Goal: Task Accomplishment & Management: Manage account settings

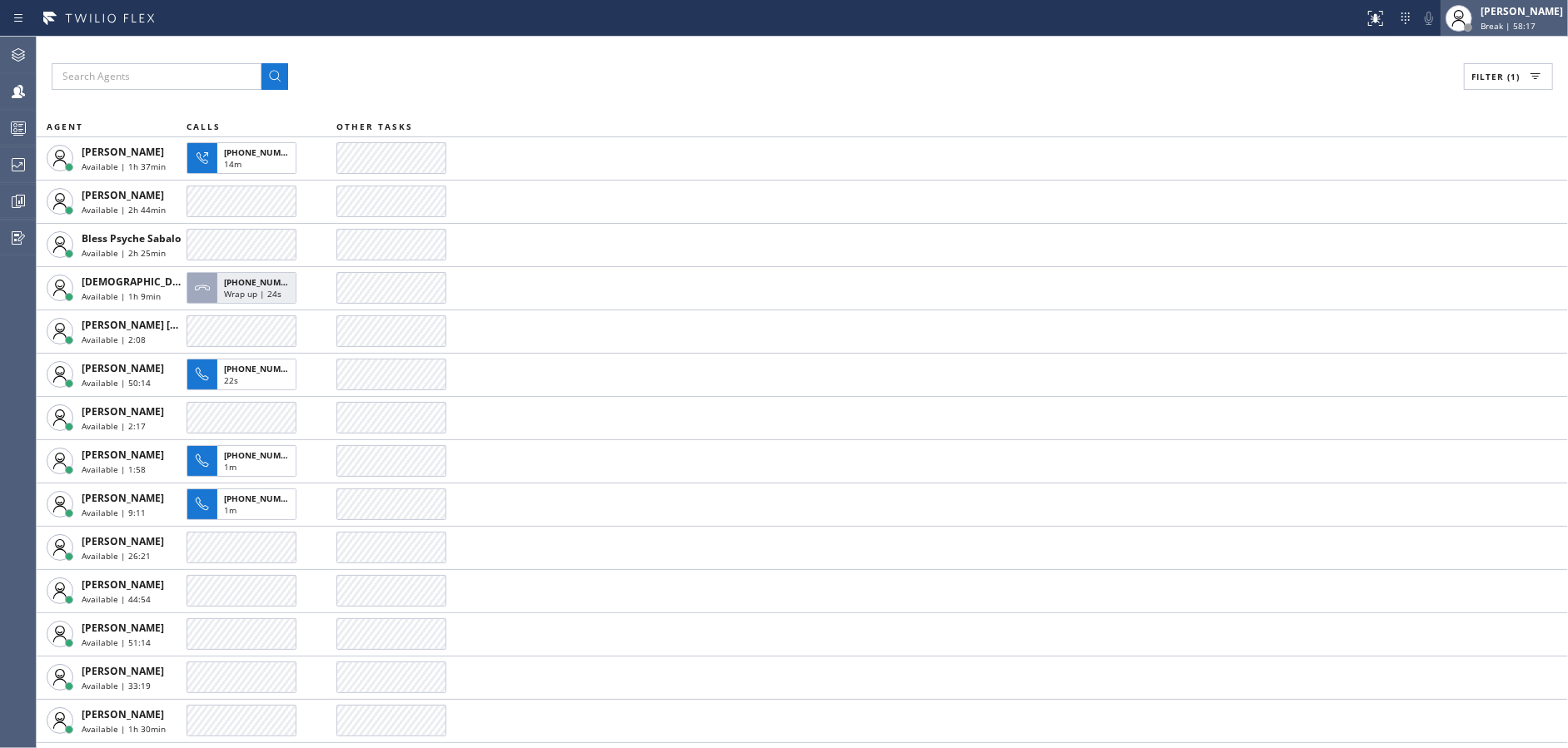
click at [1504, 23] on span "Break | 58:17" at bounding box center [1507, 26] width 55 height 12
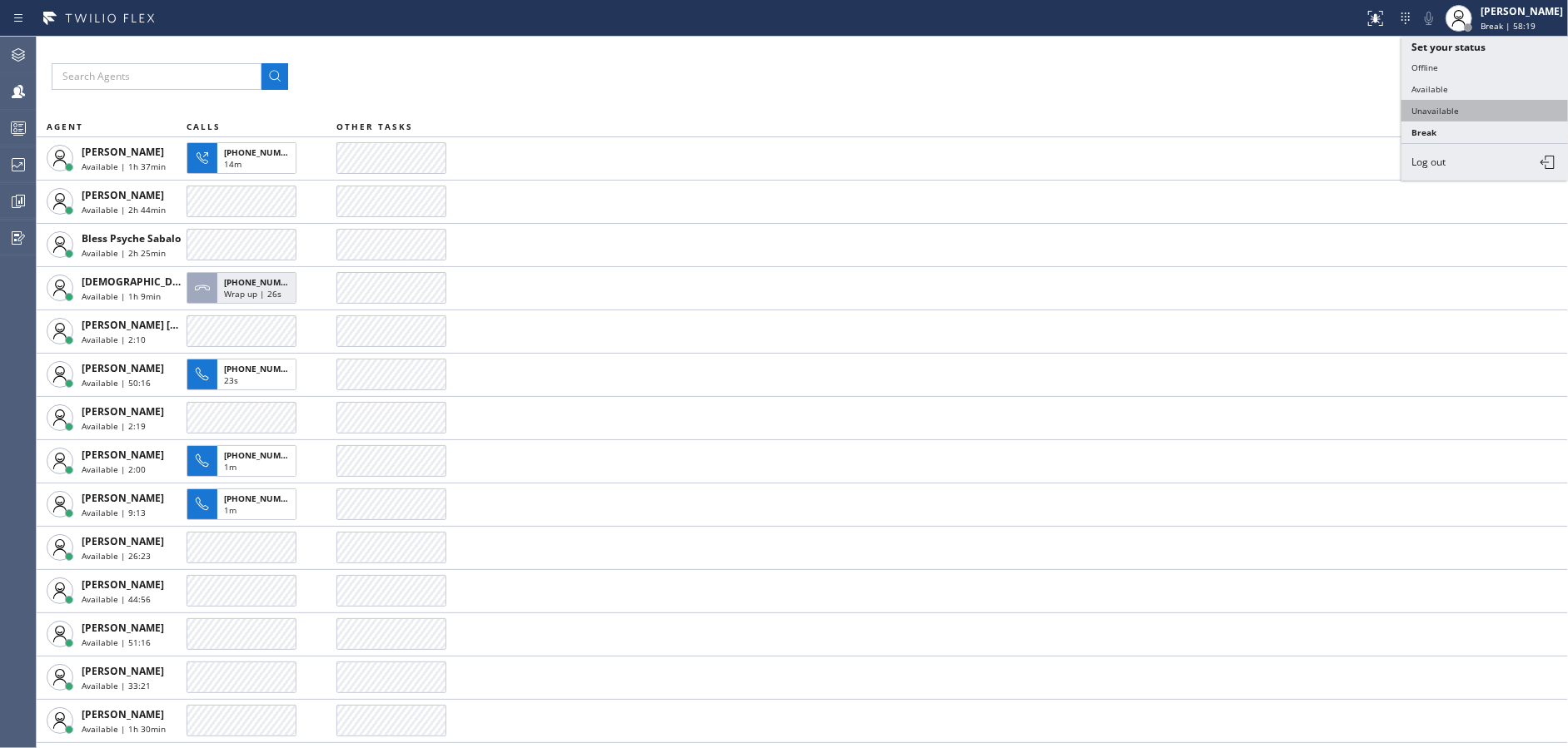
click at [1453, 101] on button "Unavailable" at bounding box center [1484, 111] width 167 height 22
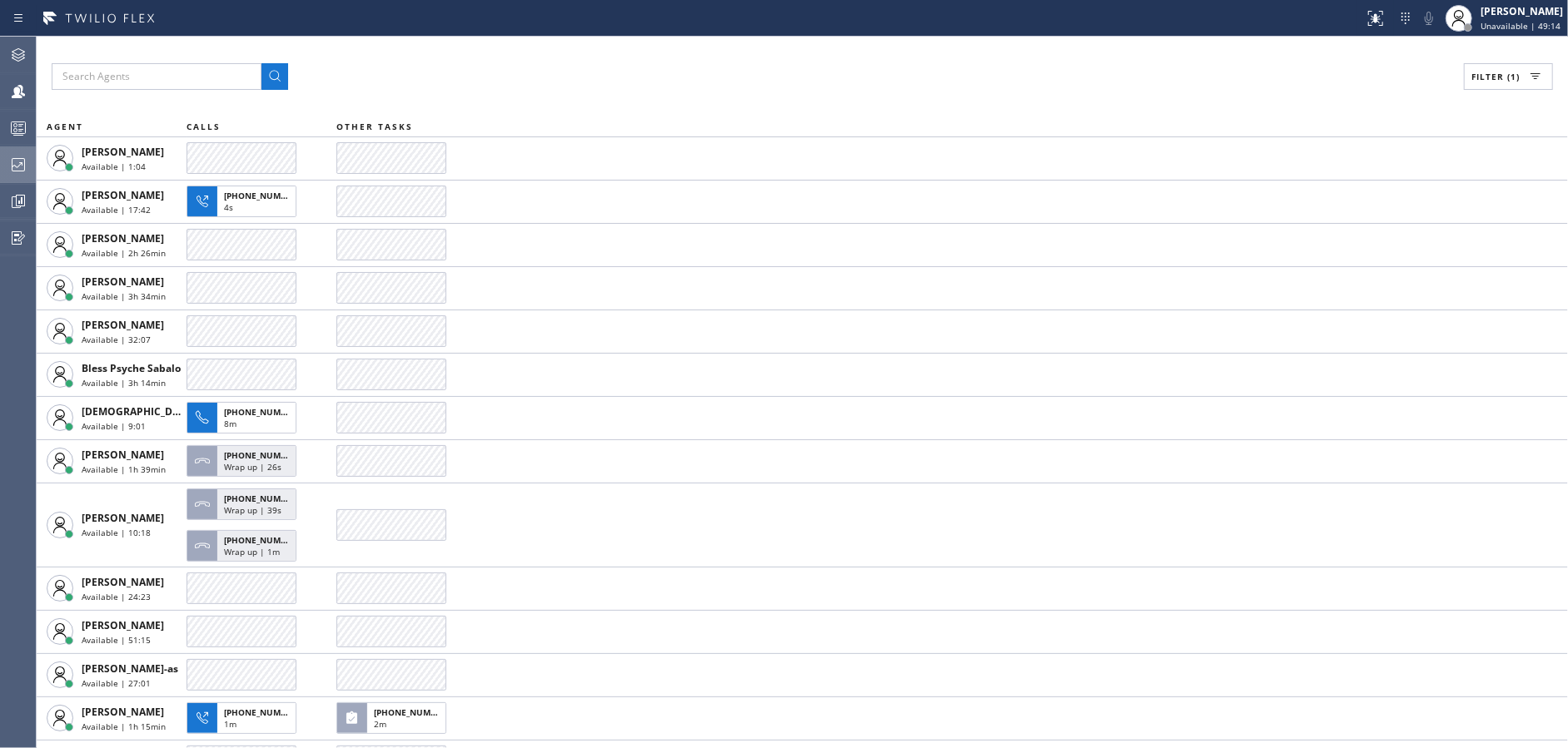
click at [0, 150] on div at bounding box center [18, 164] width 36 height 33
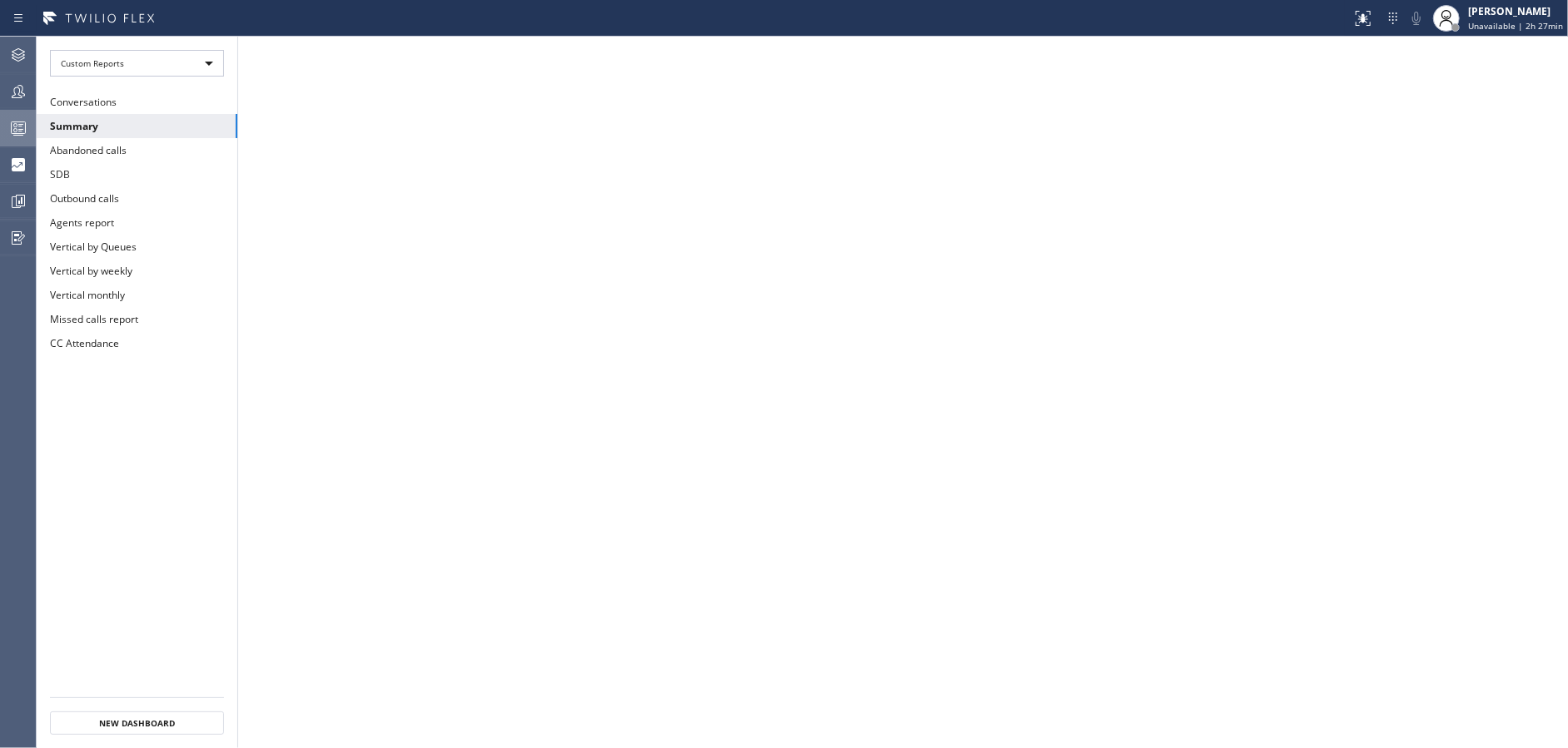
click at [14, 128] on icon at bounding box center [19, 128] width 20 height 20
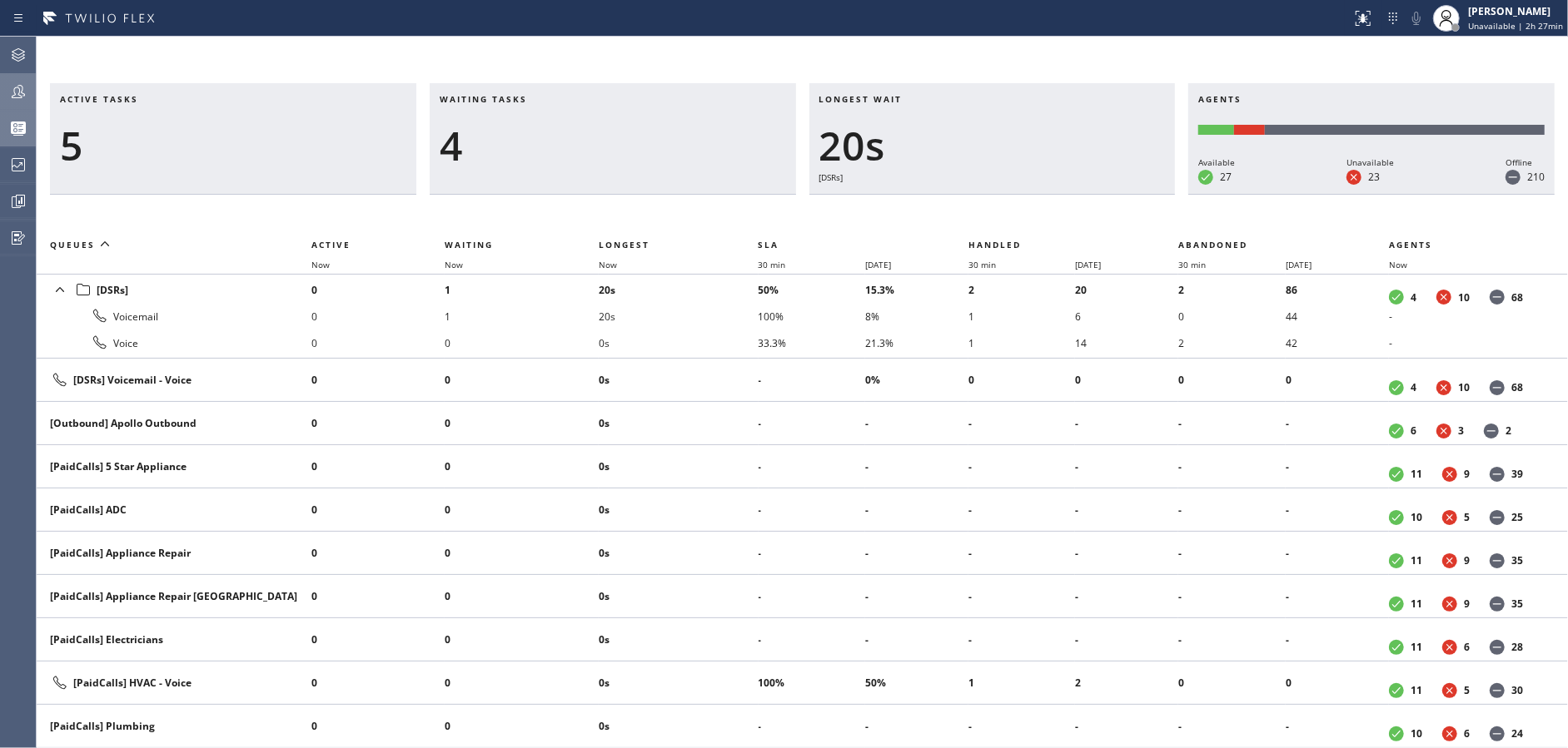
click at [14, 100] on icon at bounding box center [19, 92] width 20 height 20
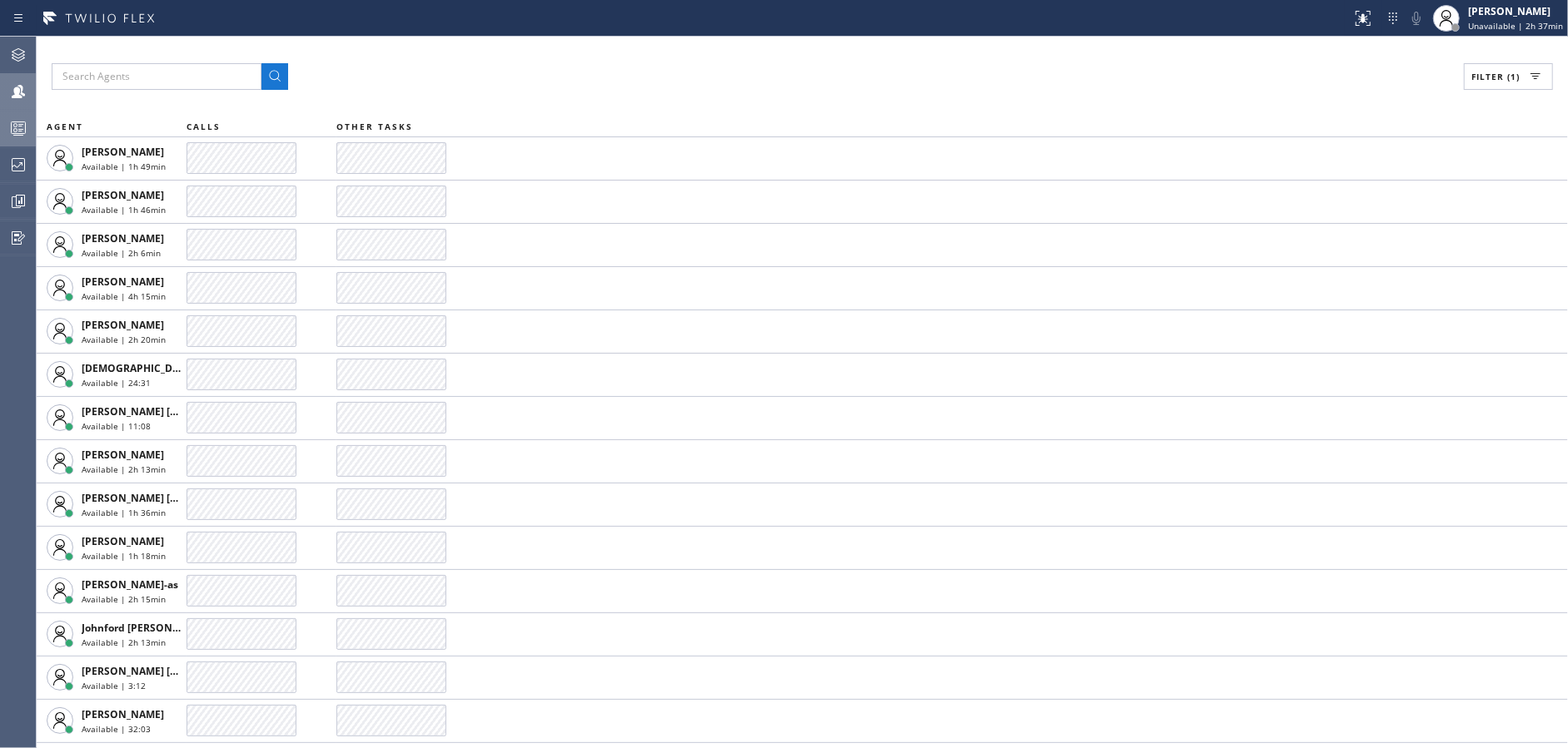
click at [544, 66] on div "Filter (1)" at bounding box center [802, 77] width 1501 height 27
click at [1521, 80] on button "Filter (1)" at bounding box center [1508, 77] width 89 height 27
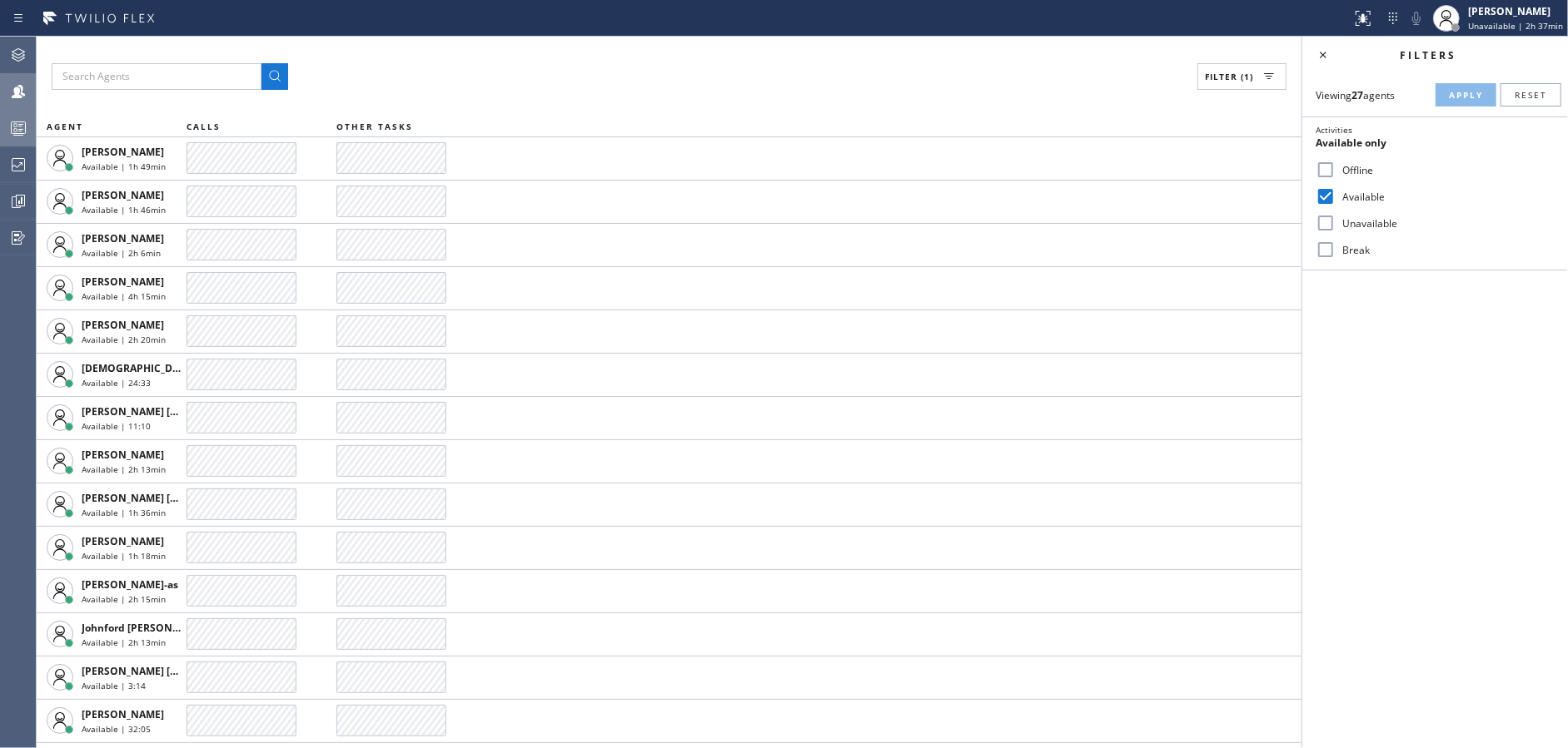
click at [1327, 197] on input "Available" at bounding box center [1325, 197] width 20 height 20
checkbox input "false"
click at [1328, 223] on input "Unavailable" at bounding box center [1325, 223] width 20 height 20
click at [1456, 89] on span "Apply" at bounding box center [1466, 95] width 34 height 12
click at [1324, 54] on icon at bounding box center [1323, 55] width 7 height 7
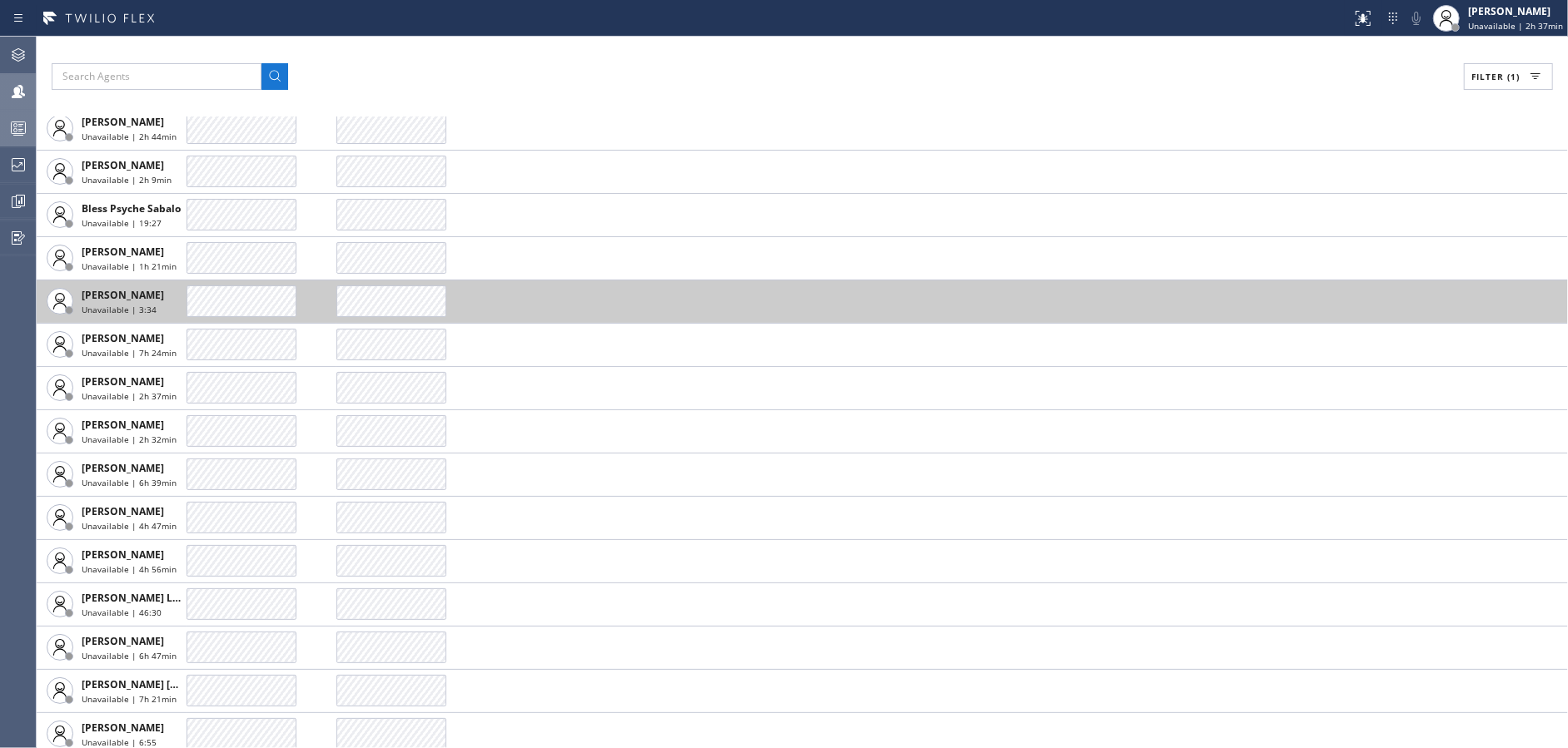
scroll to position [167, 0]
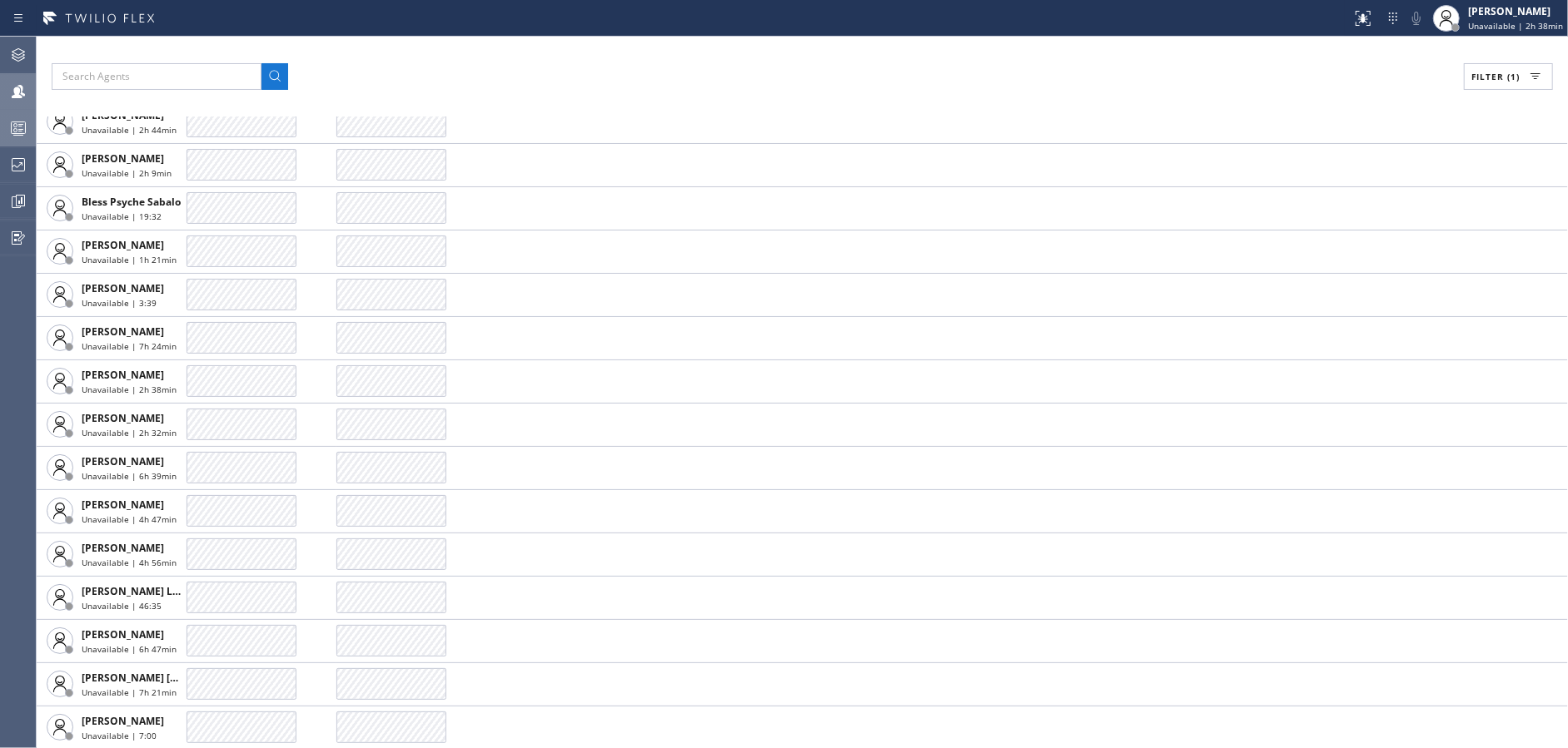
click at [1508, 84] on button "Filter (1)" at bounding box center [1508, 77] width 89 height 27
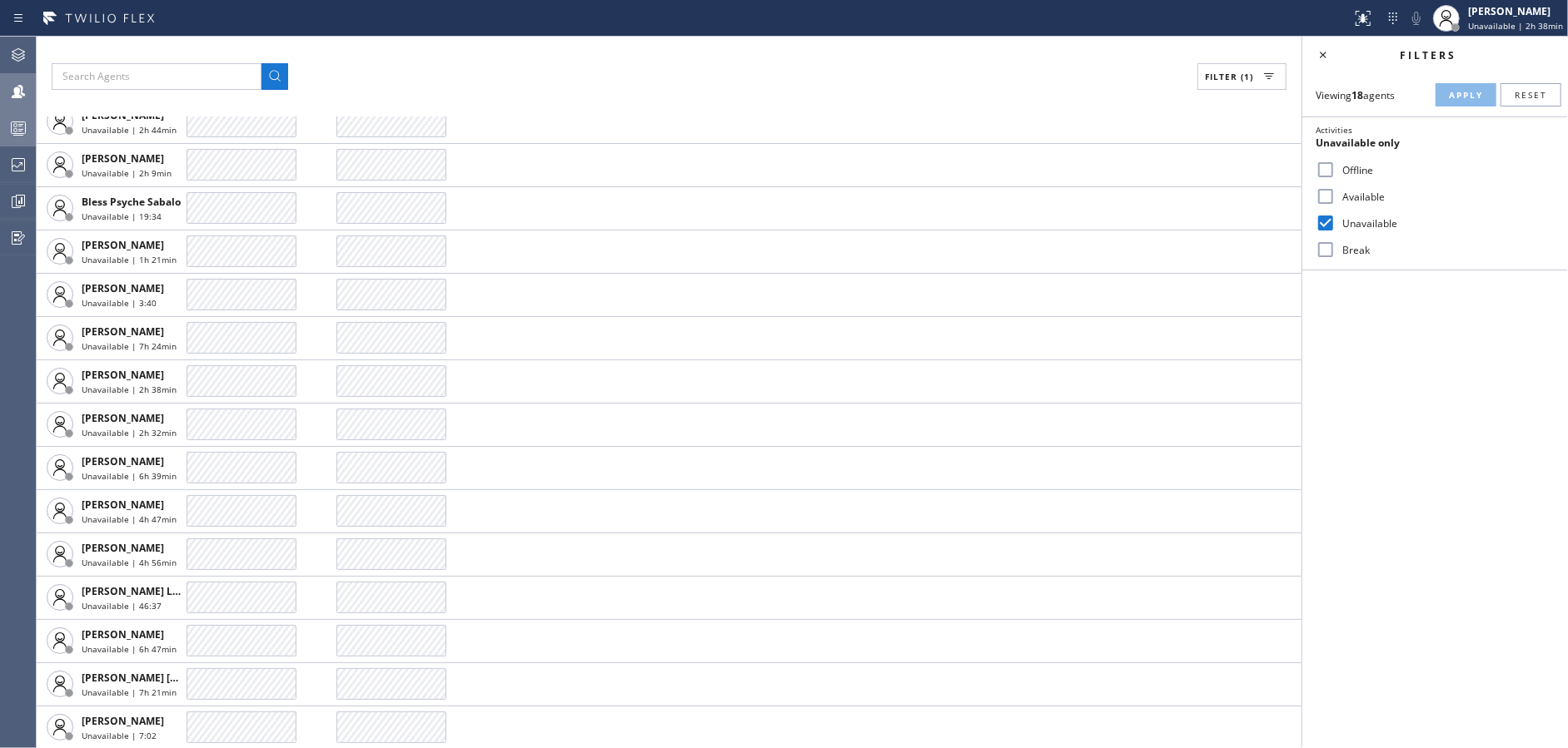
click at [1329, 220] on input "Unavailable" at bounding box center [1325, 223] width 20 height 20
checkbox input "false"
click at [1326, 198] on input "Available" at bounding box center [1325, 197] width 20 height 20
checkbox input "true"
click at [1457, 97] on span "Apply" at bounding box center [1466, 95] width 34 height 12
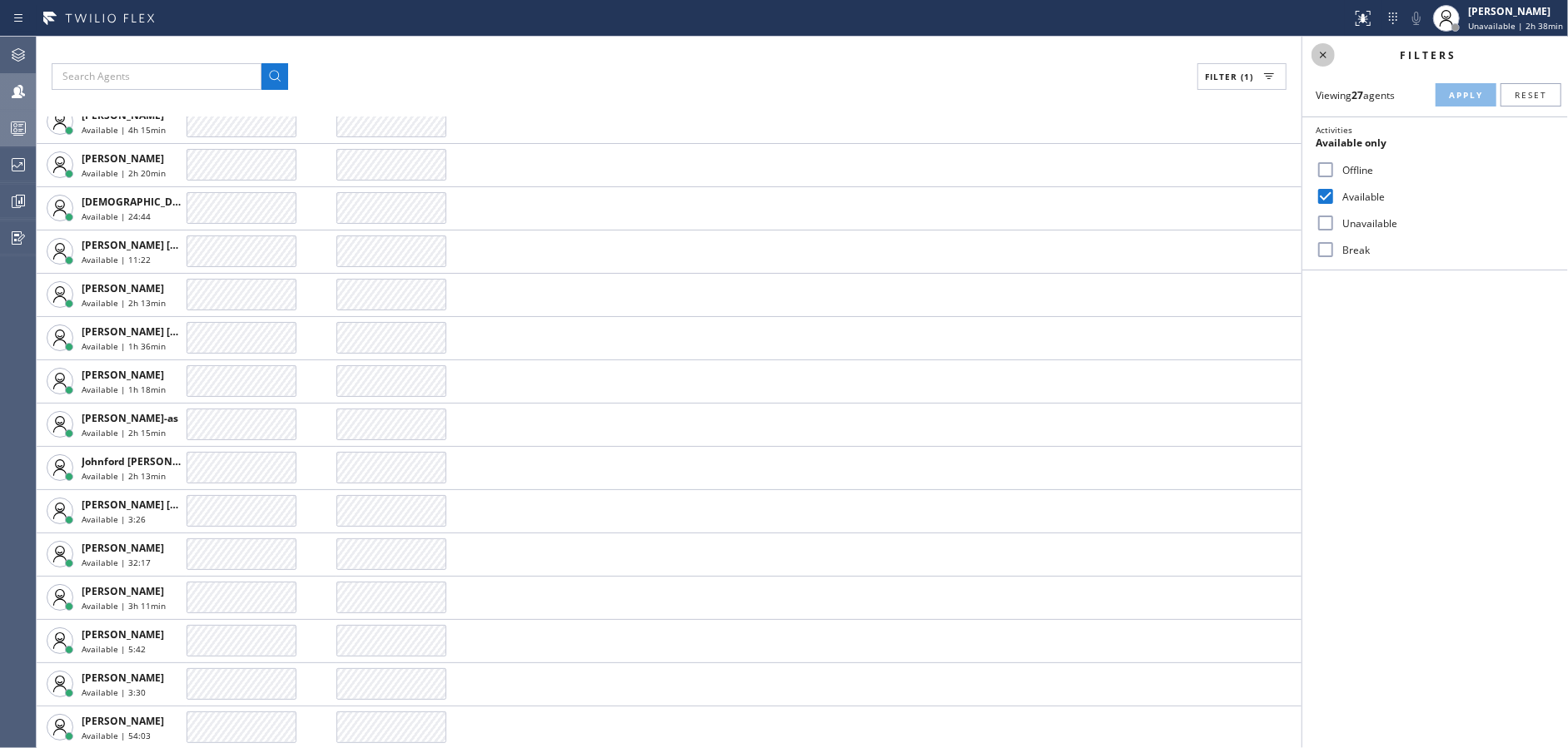
click at [1325, 54] on icon at bounding box center [1323, 55] width 20 height 20
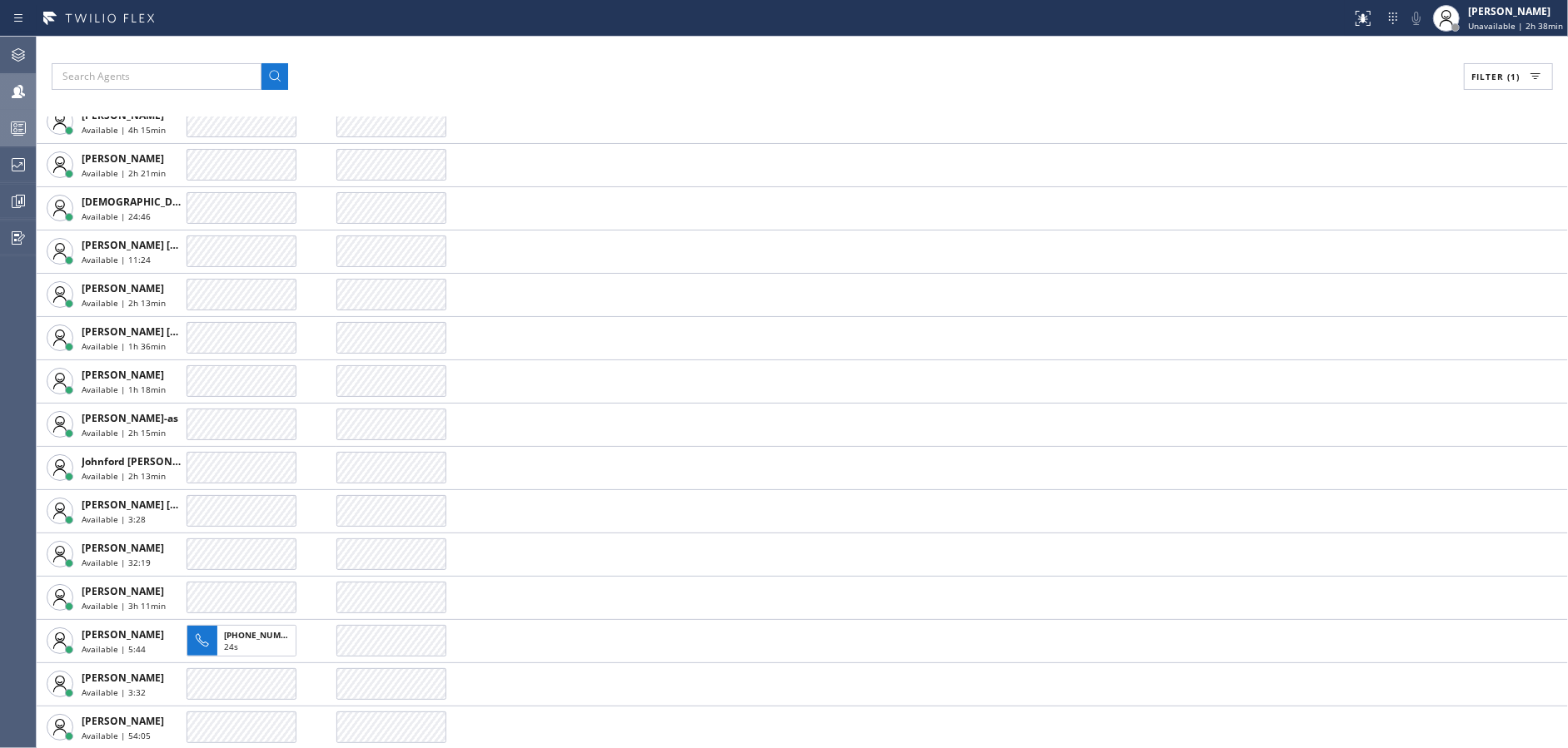
click at [24, 134] on icon at bounding box center [19, 128] width 20 height 20
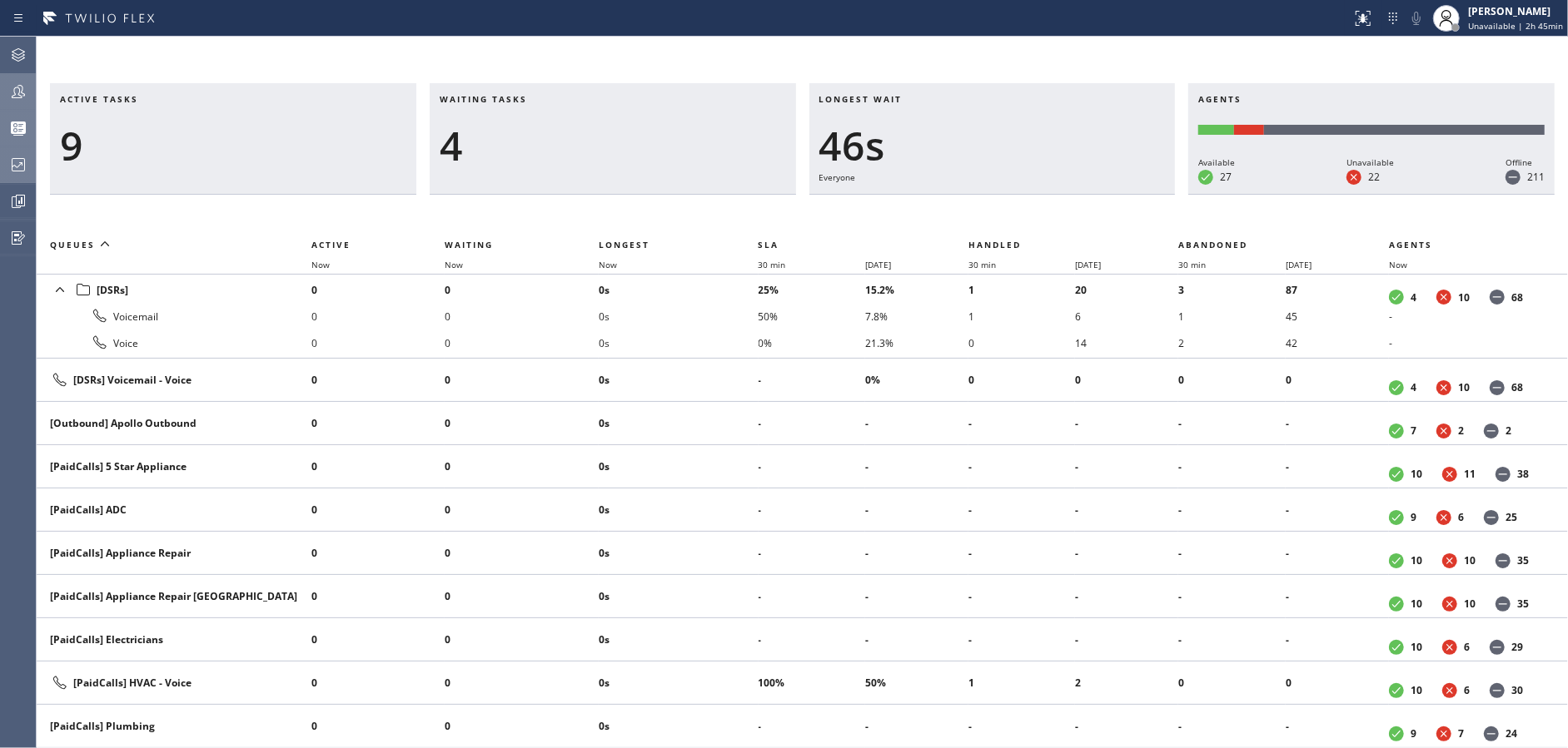
click at [18, 169] on icon at bounding box center [19, 165] width 20 height 20
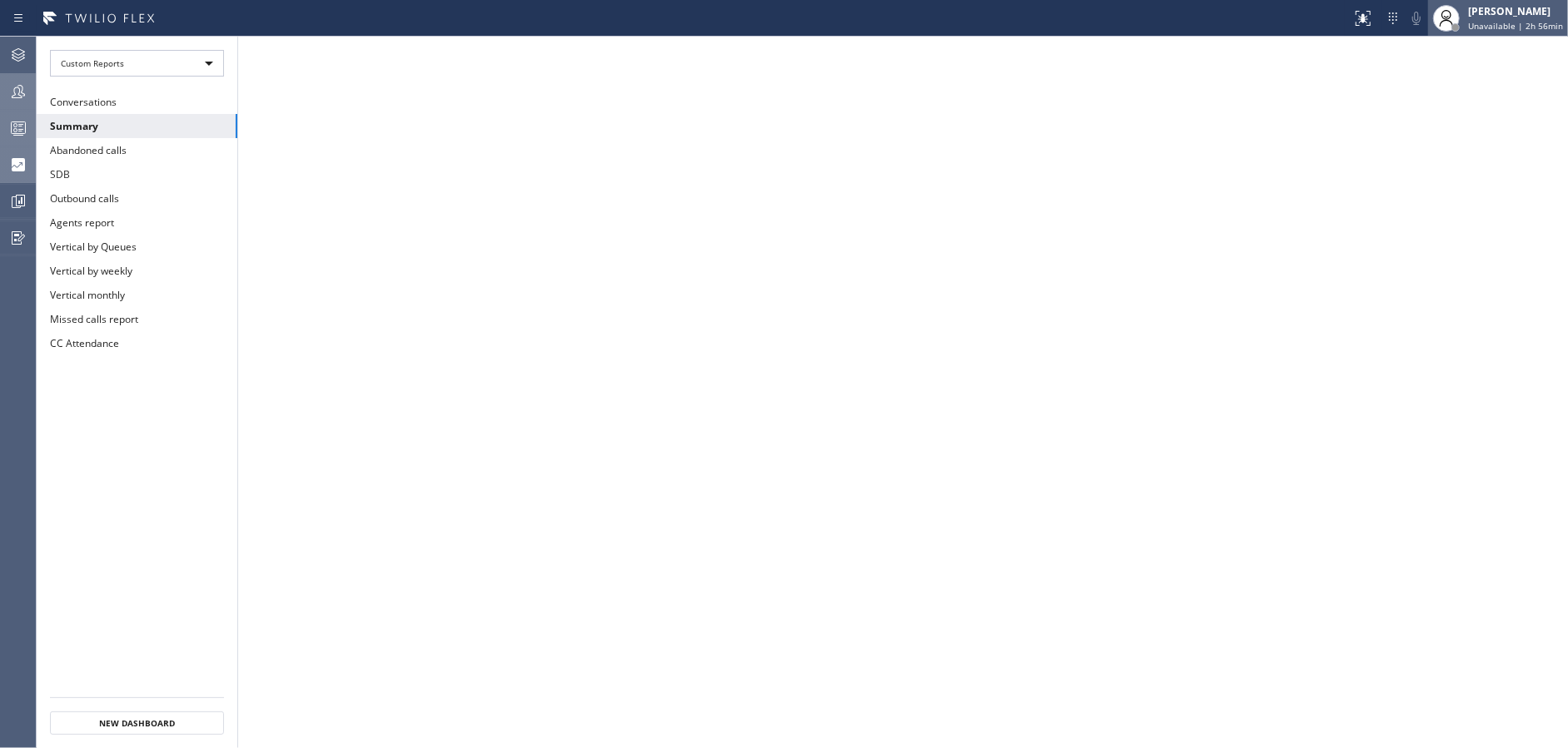
click at [1493, 24] on span "Unavailable | 2h 56min" at bounding box center [1515, 26] width 95 height 12
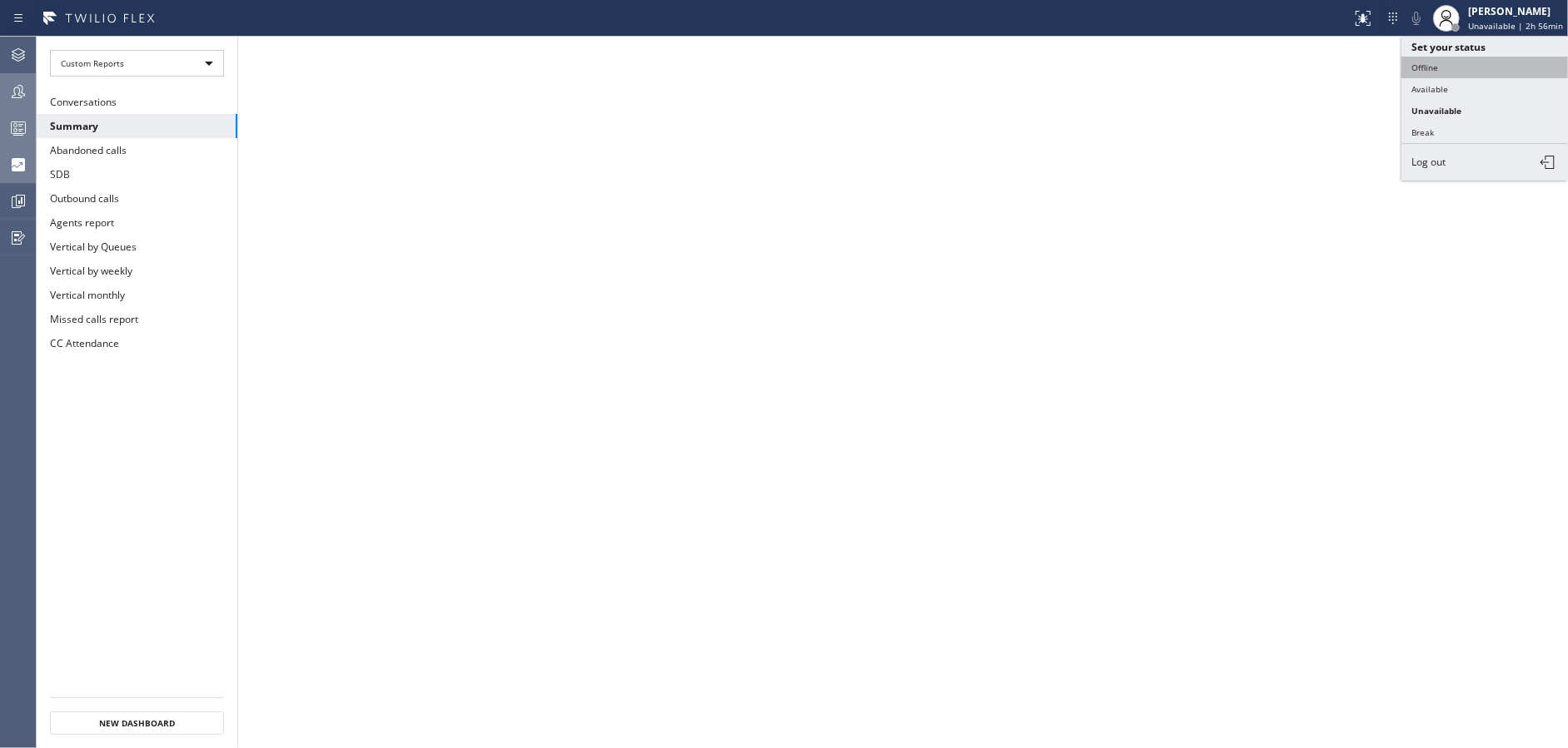
click at [1433, 66] on button "Offline" at bounding box center [1484, 68] width 167 height 22
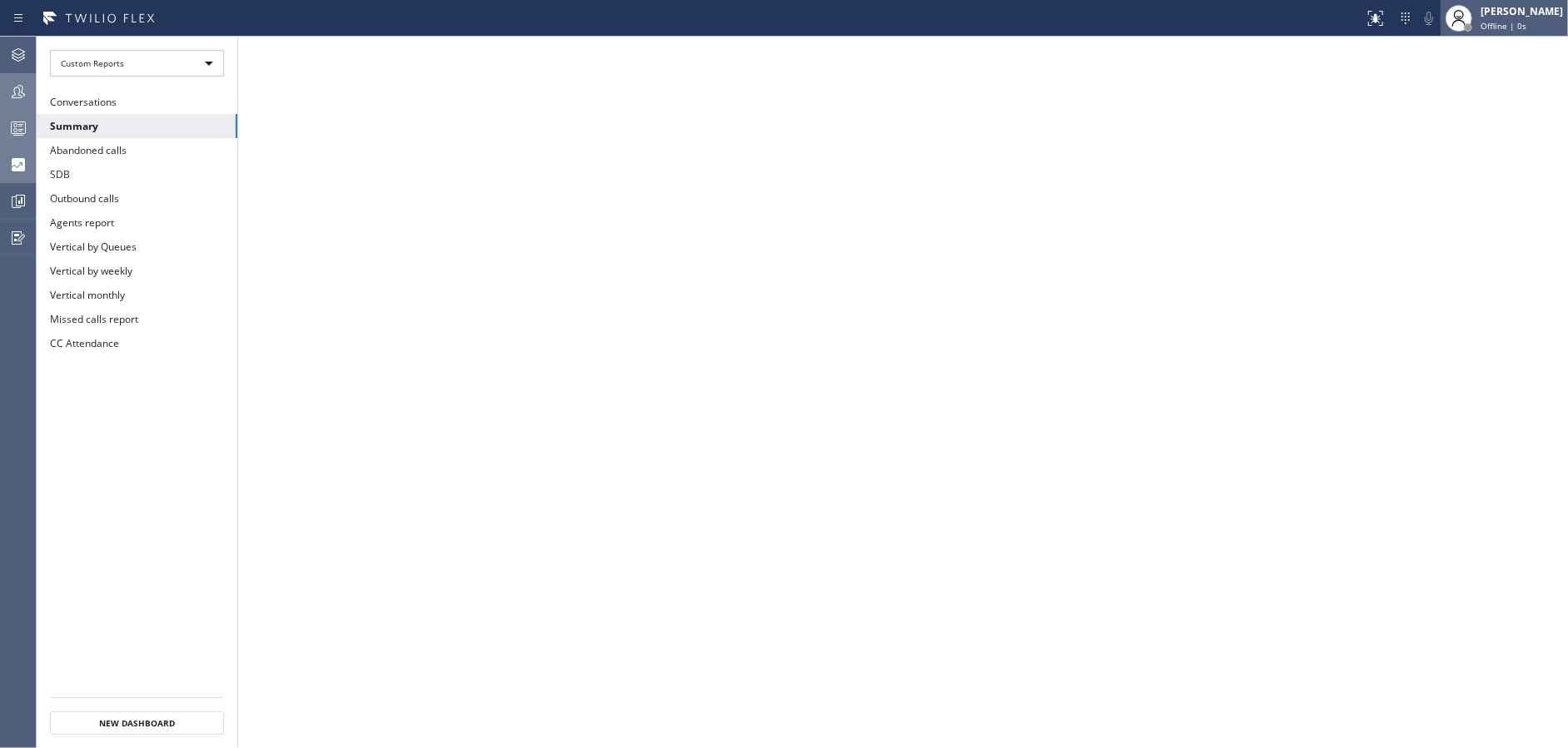
click at [1505, 30] on div "[PERSON_NAME] Offline | 0s" at bounding box center [1522, 18] width 90 height 29
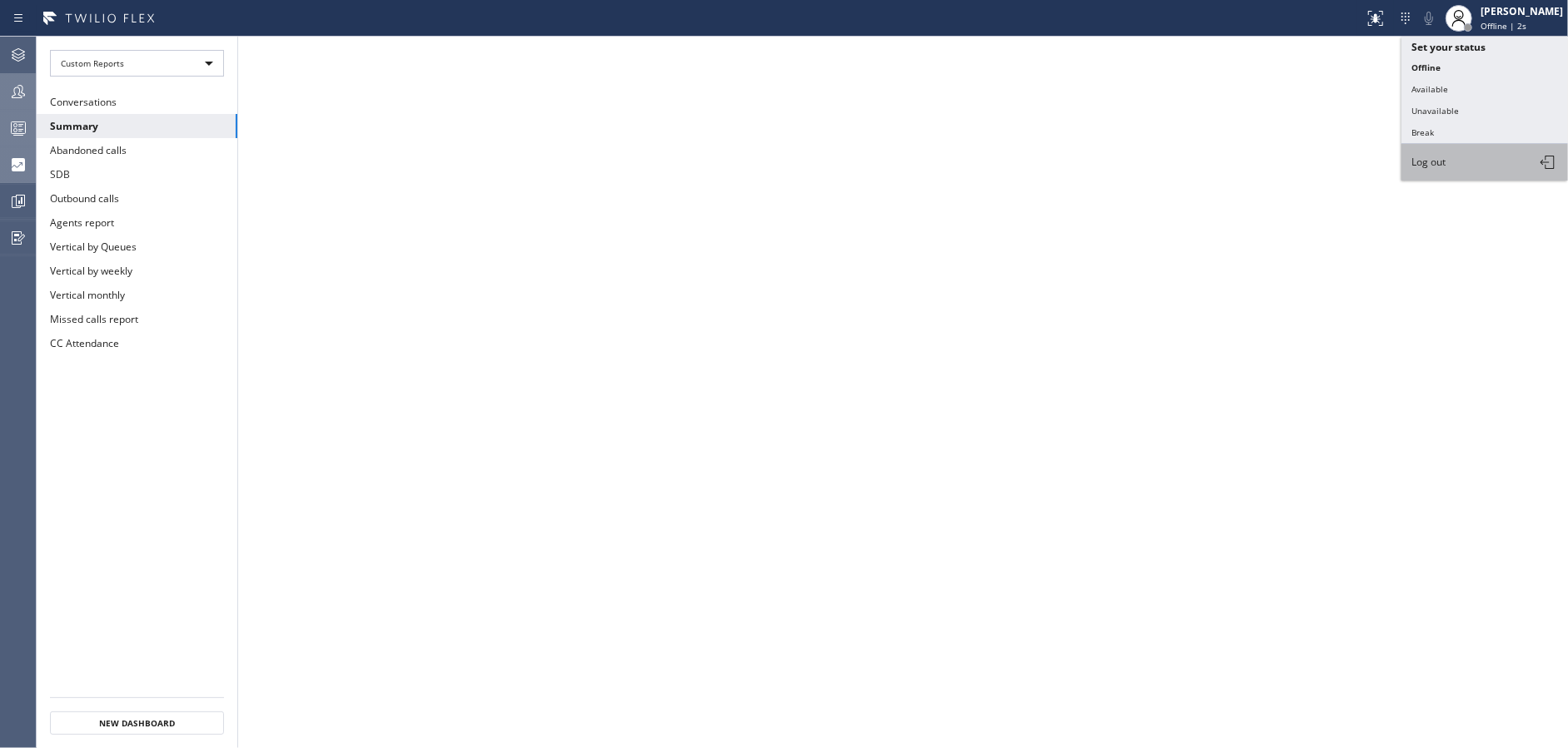
click at [1451, 162] on button "Log out" at bounding box center [1484, 161] width 167 height 36
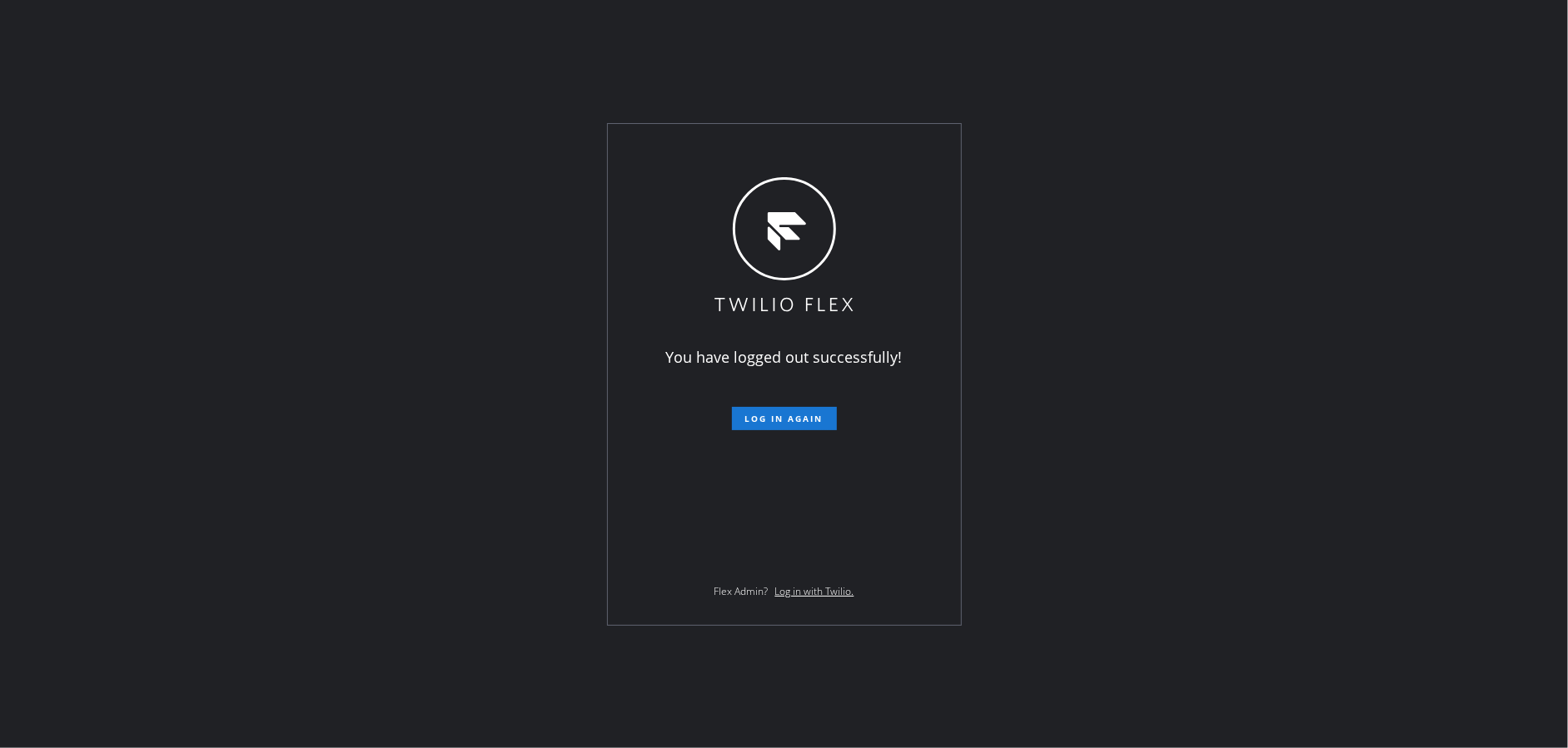
click at [631, 534] on div "You have logged out successfully! Log in again Flex Admin? Log in with Twilio." at bounding box center [784, 374] width 353 height 501
